Goal: Communication & Community: Answer question/provide support

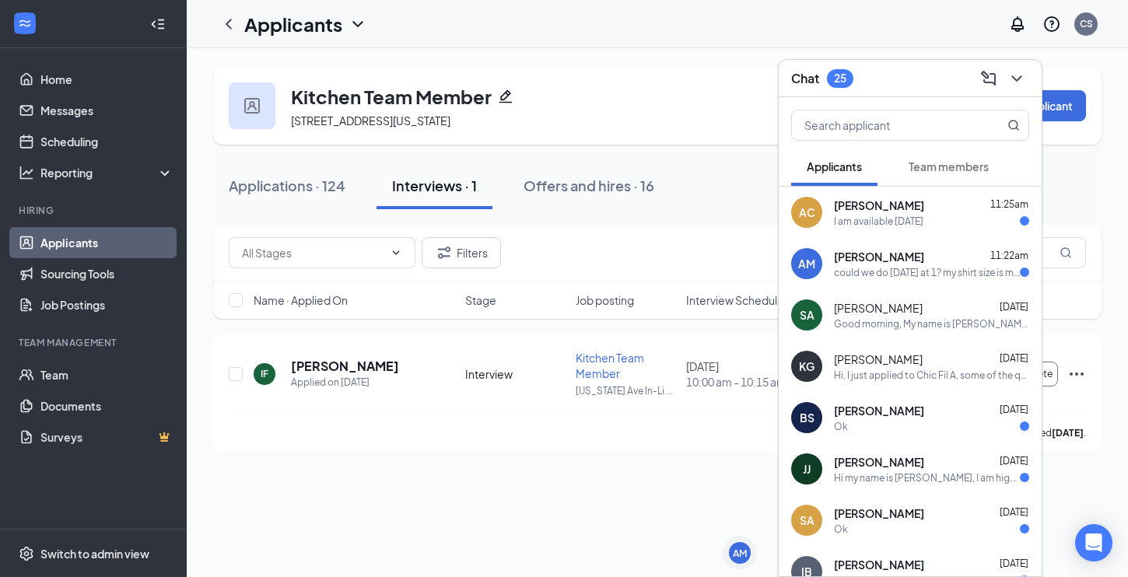
click at [872, 230] on div "AC [PERSON_NAME] 11:25am I am available [DATE]" at bounding box center [910, 212] width 263 height 51
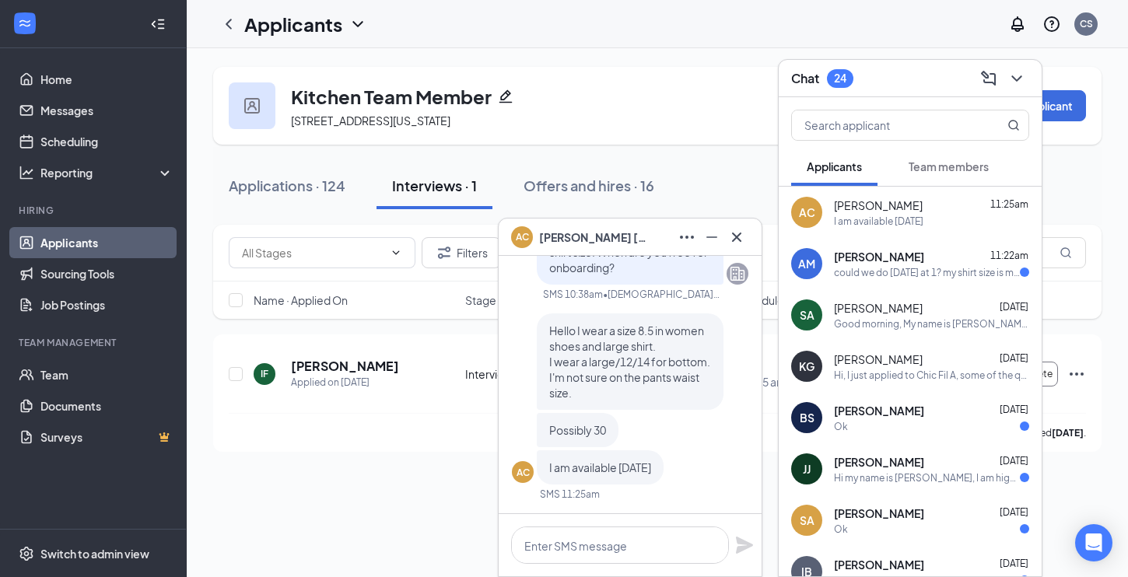
click at [887, 263] on span "[PERSON_NAME]" at bounding box center [879, 257] width 90 height 16
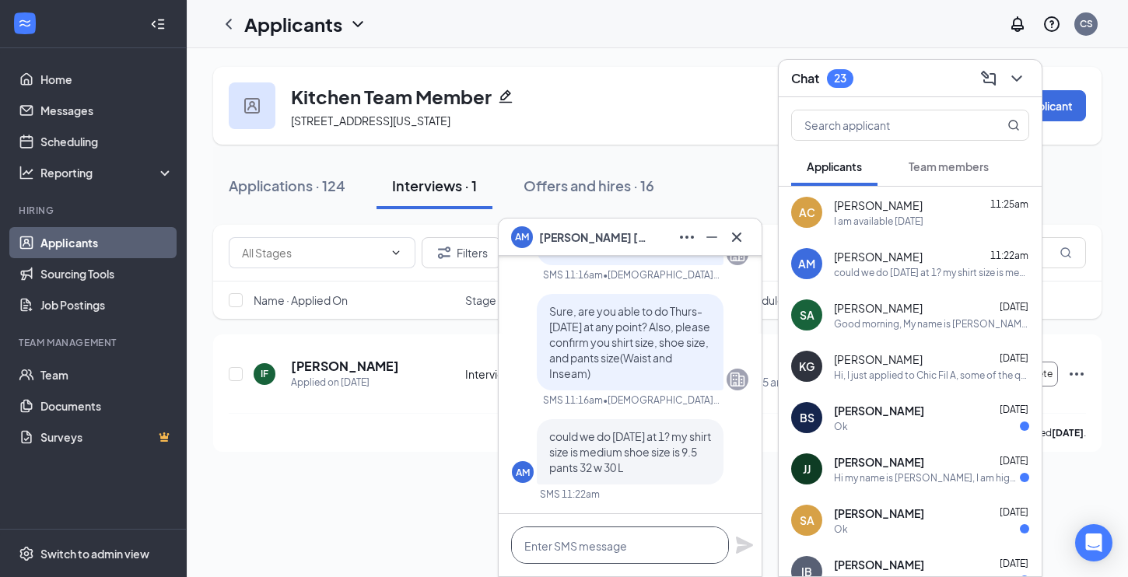
click at [632, 546] on textarea at bounding box center [620, 545] width 218 height 37
type textarea "[DATE] at 1 works for me"
click at [741, 545] on icon "Plane" at bounding box center [744, 545] width 19 height 19
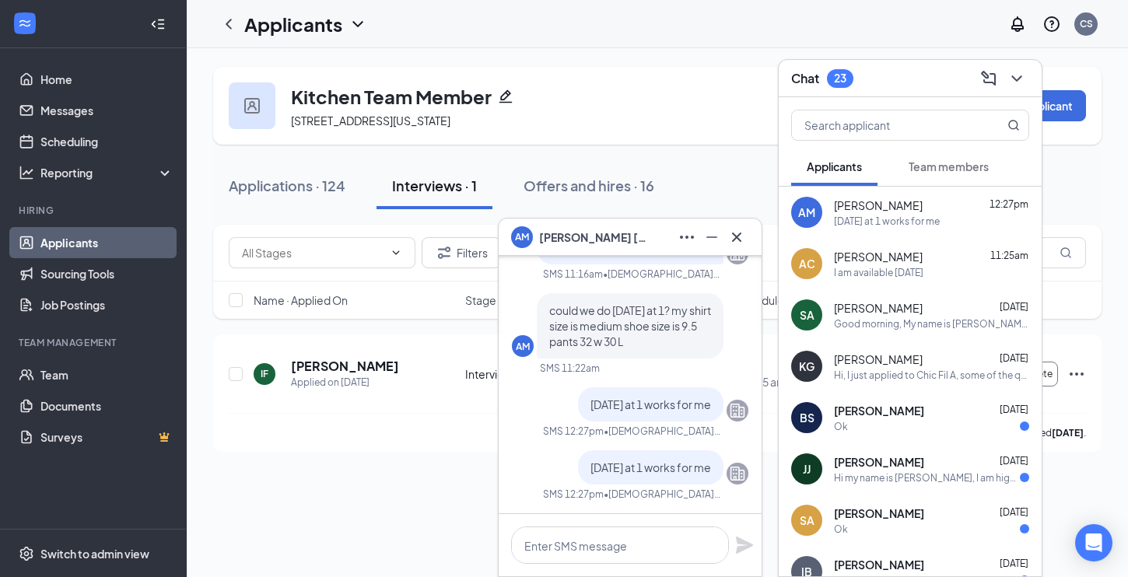
click at [901, 268] on div "I am available [DATE]" at bounding box center [878, 272] width 89 height 13
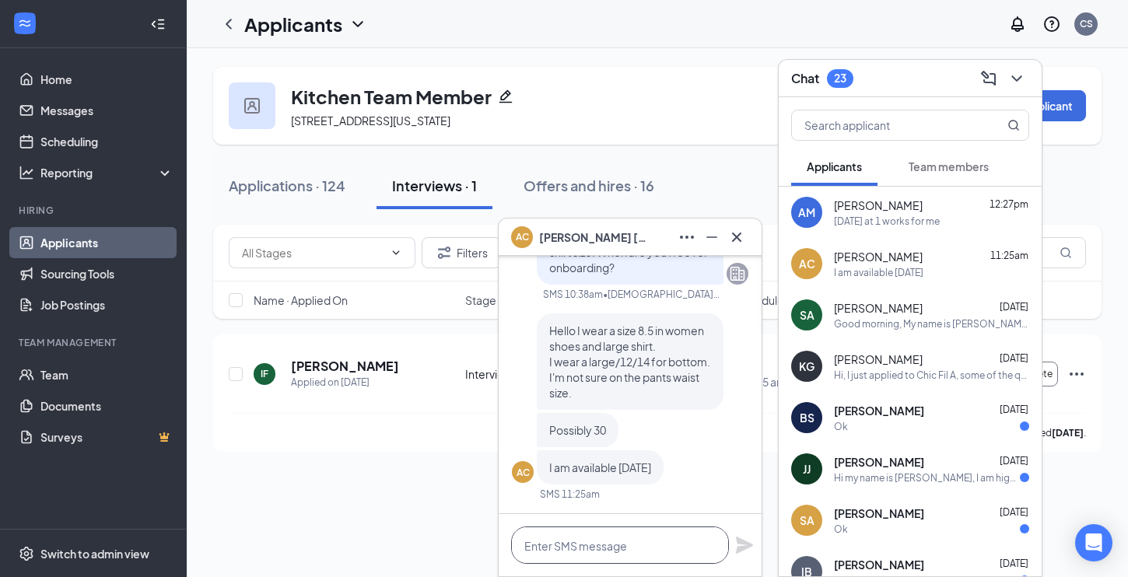
click at [594, 536] on textarea at bounding box center [620, 545] width 218 height 37
type textarea "4"
click at [650, 552] on textarea "30 is the largest size, maturity" at bounding box center [620, 545] width 218 height 37
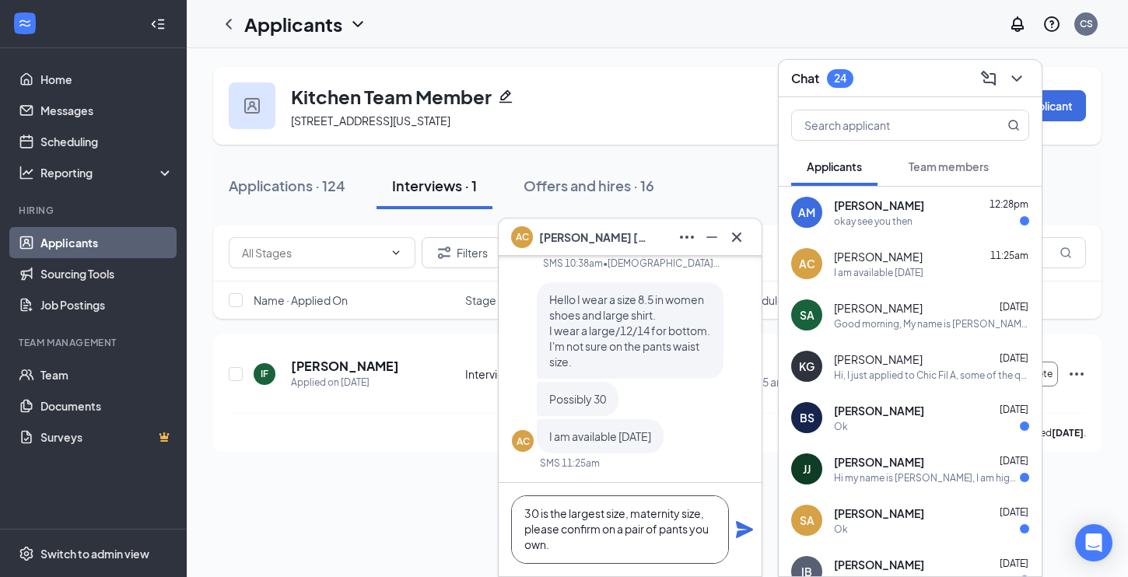
scroll to position [0, 0]
type textarea "30 is the largest size, maternity size, please confirm on a pair of pants you o…"
click at [744, 528] on icon "Plane" at bounding box center [744, 529] width 17 height 17
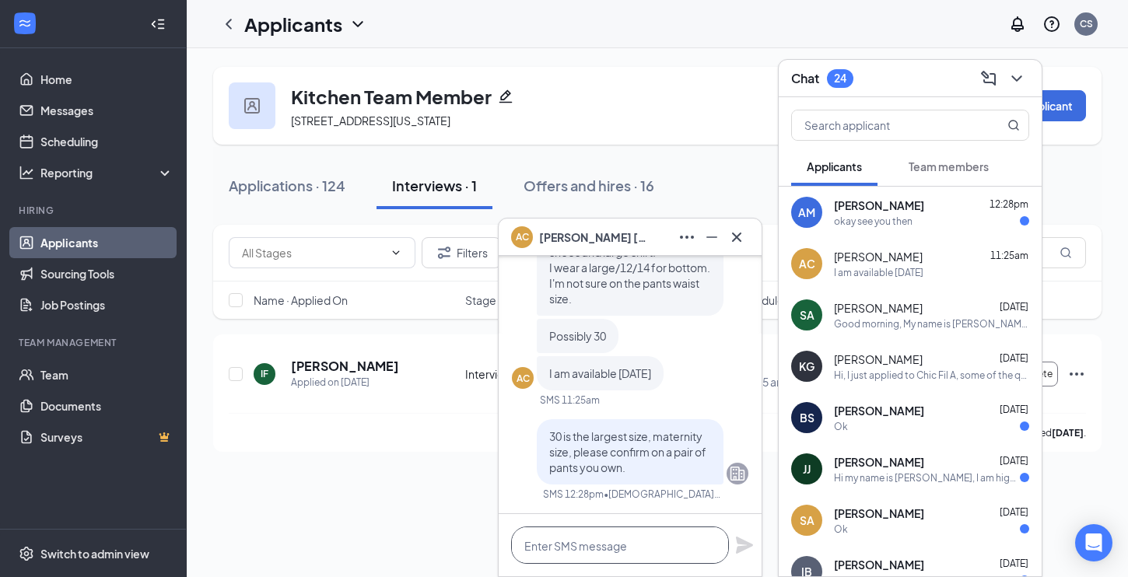
click at [629, 555] on textarea at bounding box center [620, 545] width 218 height 37
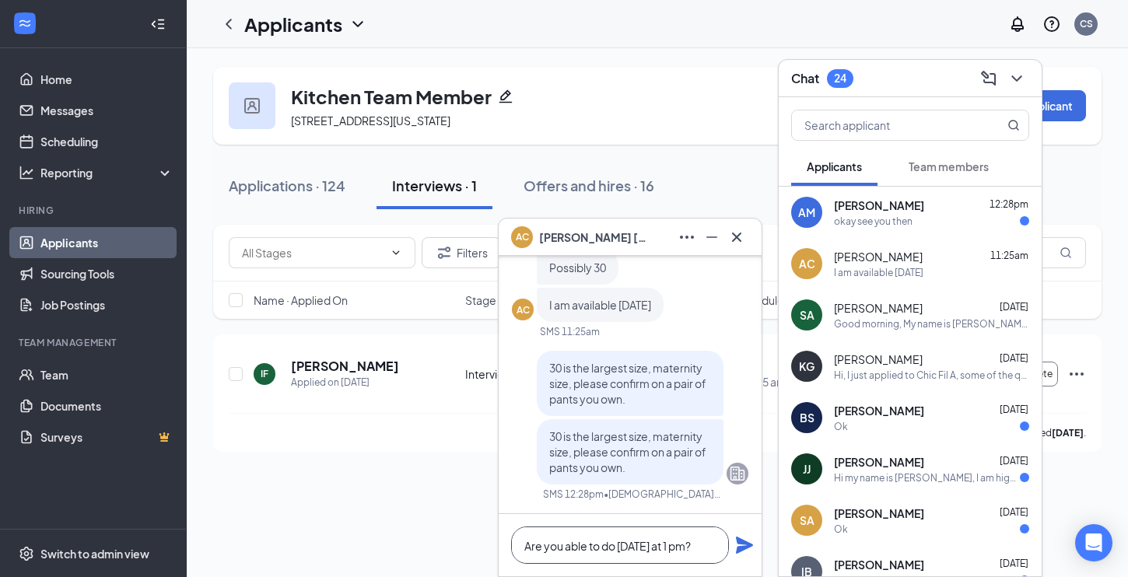
type textarea "Are you able to do [DATE] at 1 pm?"
click at [747, 547] on icon "Plane" at bounding box center [744, 545] width 17 height 17
